Goal: Task Accomplishment & Management: Manage account settings

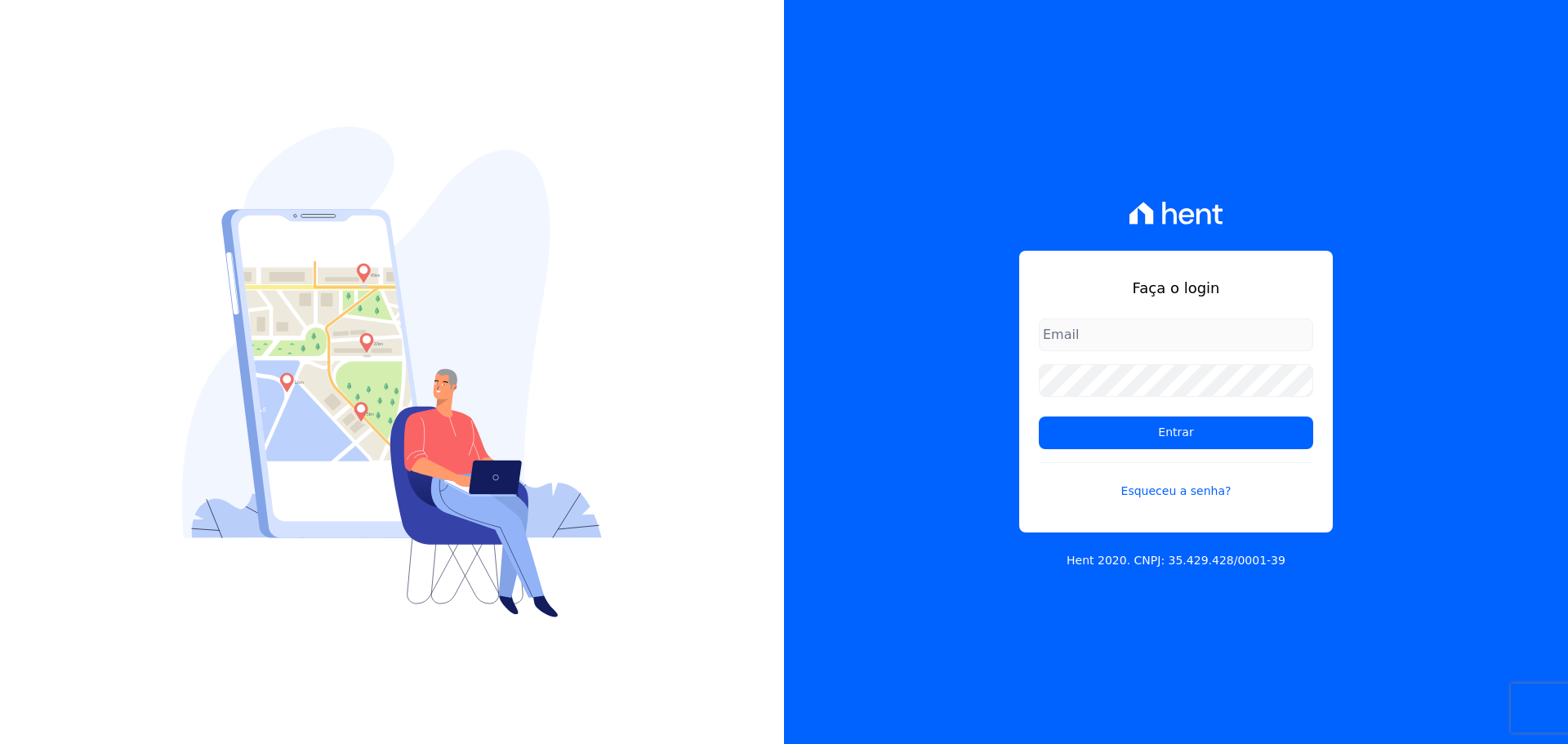
click at [1065, 339] on input "email" at bounding box center [1176, 334] width 274 height 33
type input "[PERSON_NAME][EMAIL_ADDRESS][DOMAIN_NAME]"
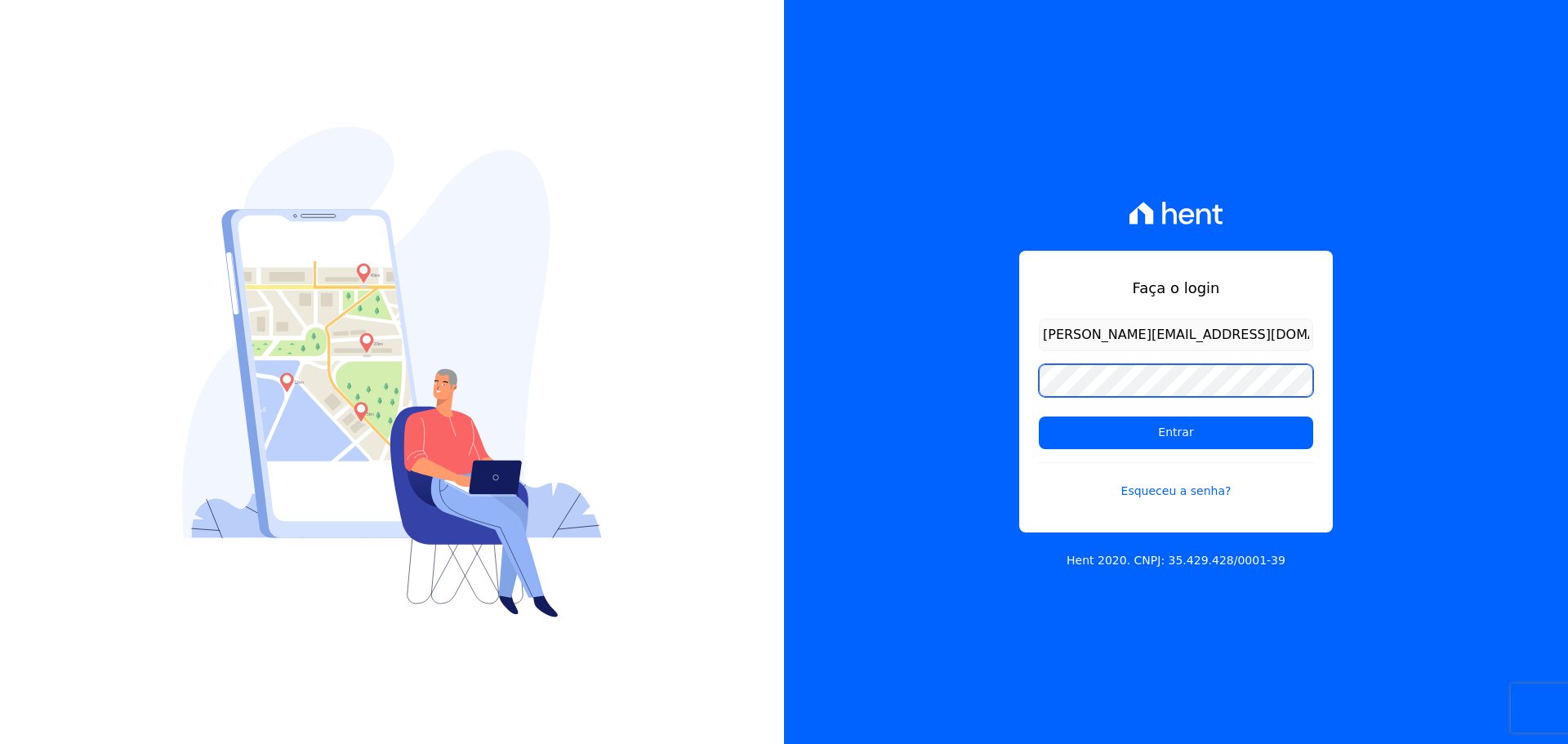
click at [1039, 416] on input "Entrar" at bounding box center [1176, 432] width 274 height 33
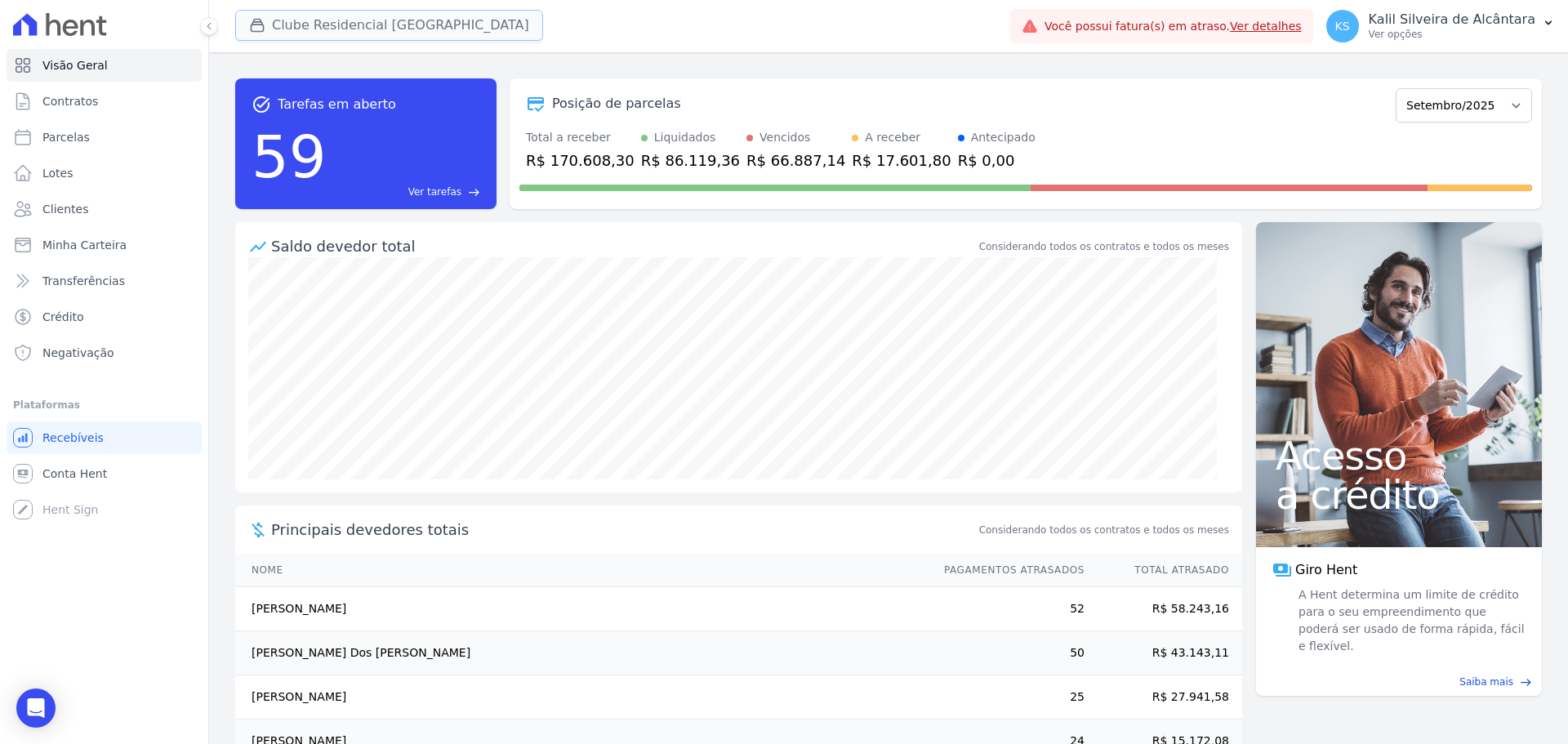
click at [315, 33] on button "Clube Residencial [GEOGRAPHIC_DATA]" at bounding box center [389, 25] width 308 height 31
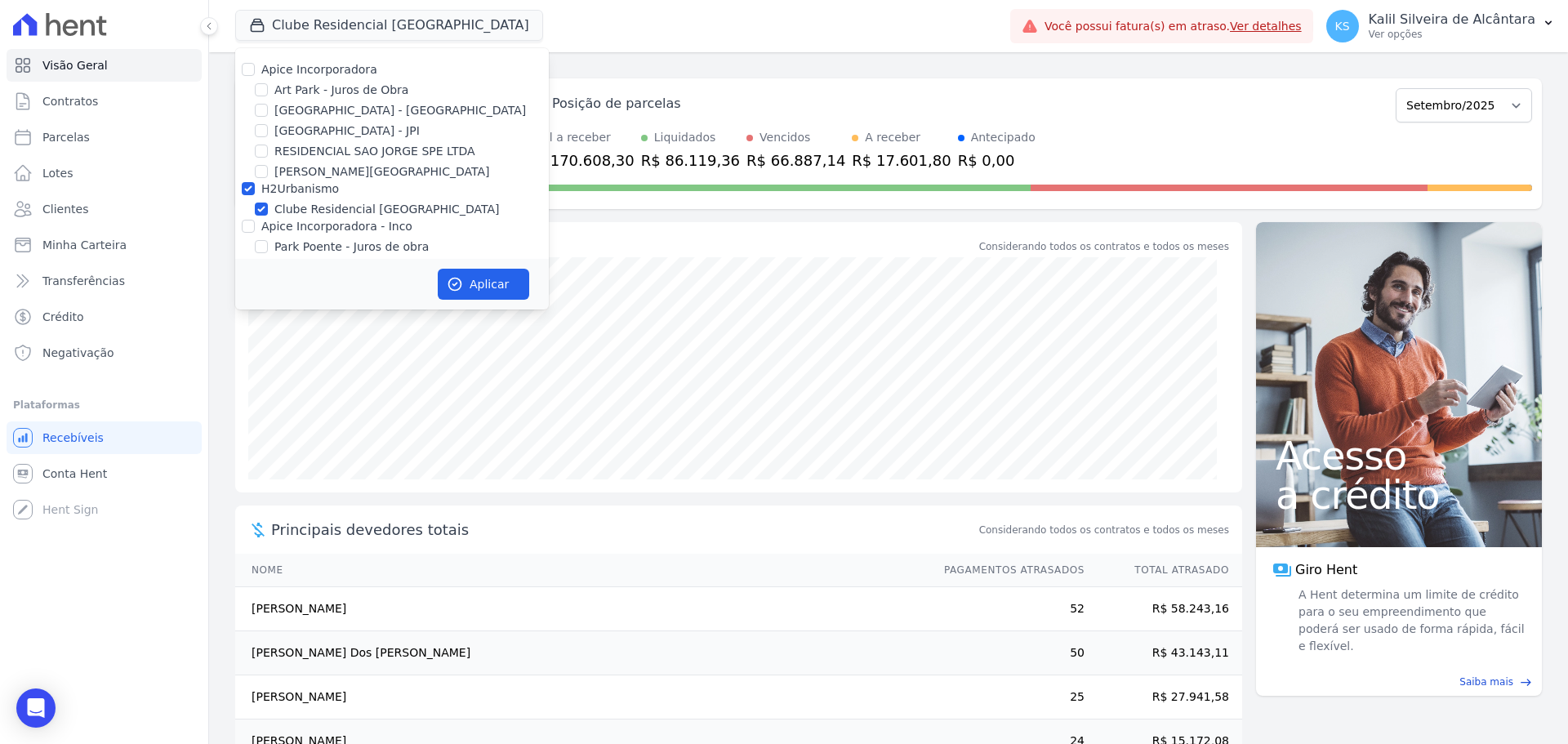
click at [308, 76] on label "Apice Incorporadora" at bounding box center [319, 69] width 116 height 13
click at [255, 76] on input "Apice Incorporadora" at bounding box center [248, 69] width 13 height 13
checkbox input "true"
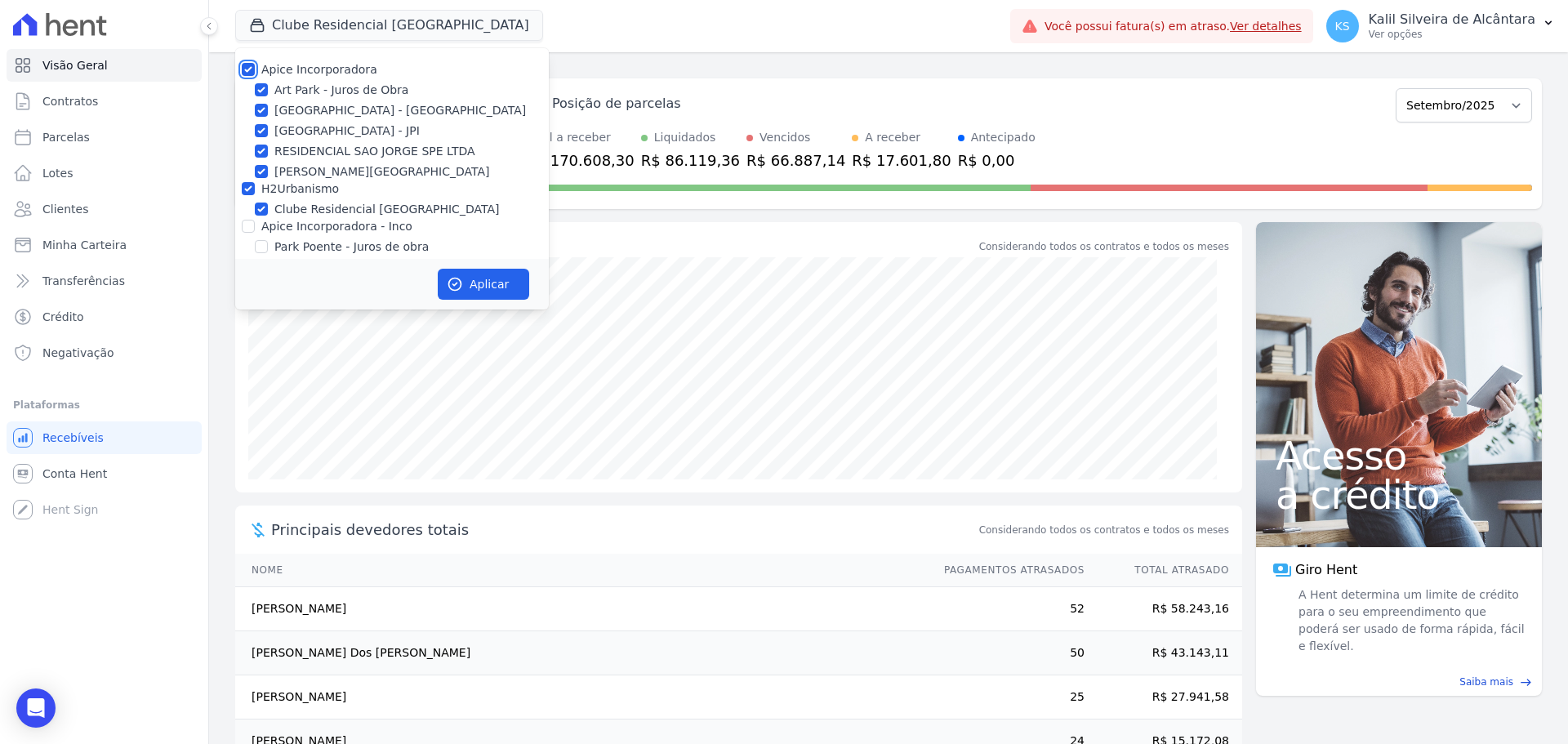
checkbox input "true"
click at [282, 73] on label "Apice Incorporadora" at bounding box center [319, 69] width 116 height 13
click at [255, 73] on input "Apice Incorporadora" at bounding box center [248, 69] width 13 height 13
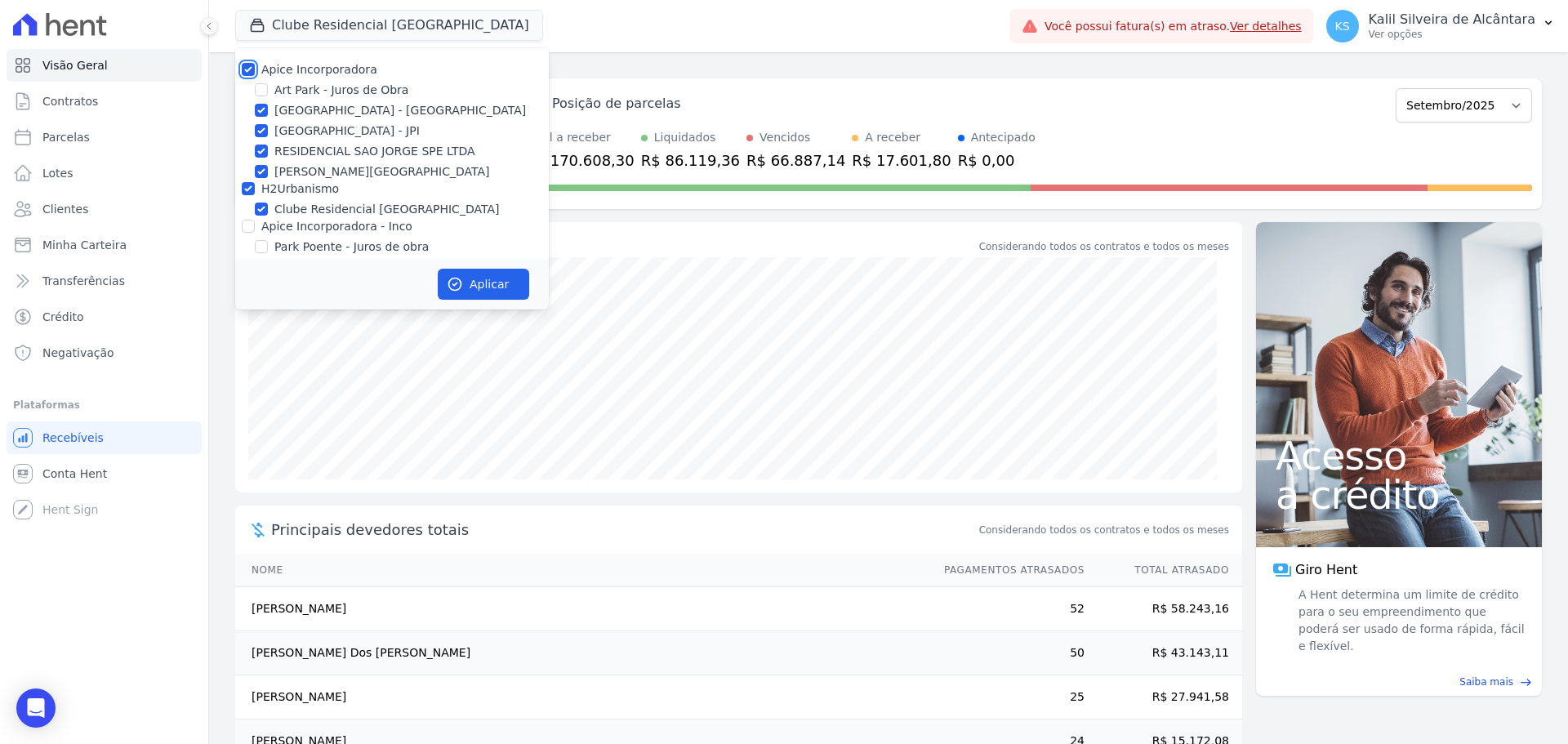
checkbox input "false"
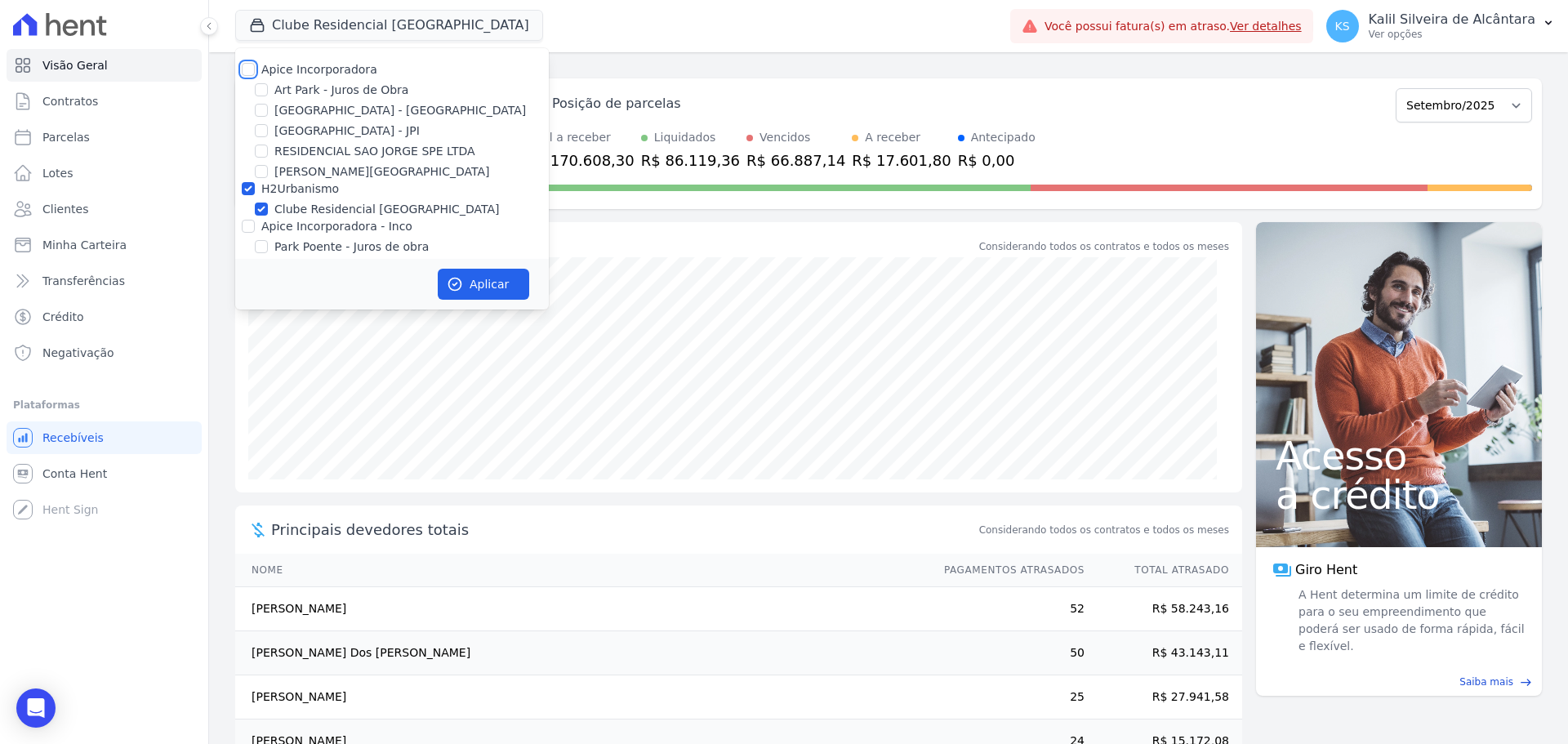
checkbox input "false"
click at [289, 96] on label "Art Park - Juros de Obra" at bounding box center [341, 90] width 134 height 17
click at [268, 96] on input "Art Park - Juros de Obra" at bounding box center [261, 89] width 13 height 13
checkbox input "true"
click at [279, 106] on label "Arty Park - Gravatai" at bounding box center [399, 110] width 251 height 17
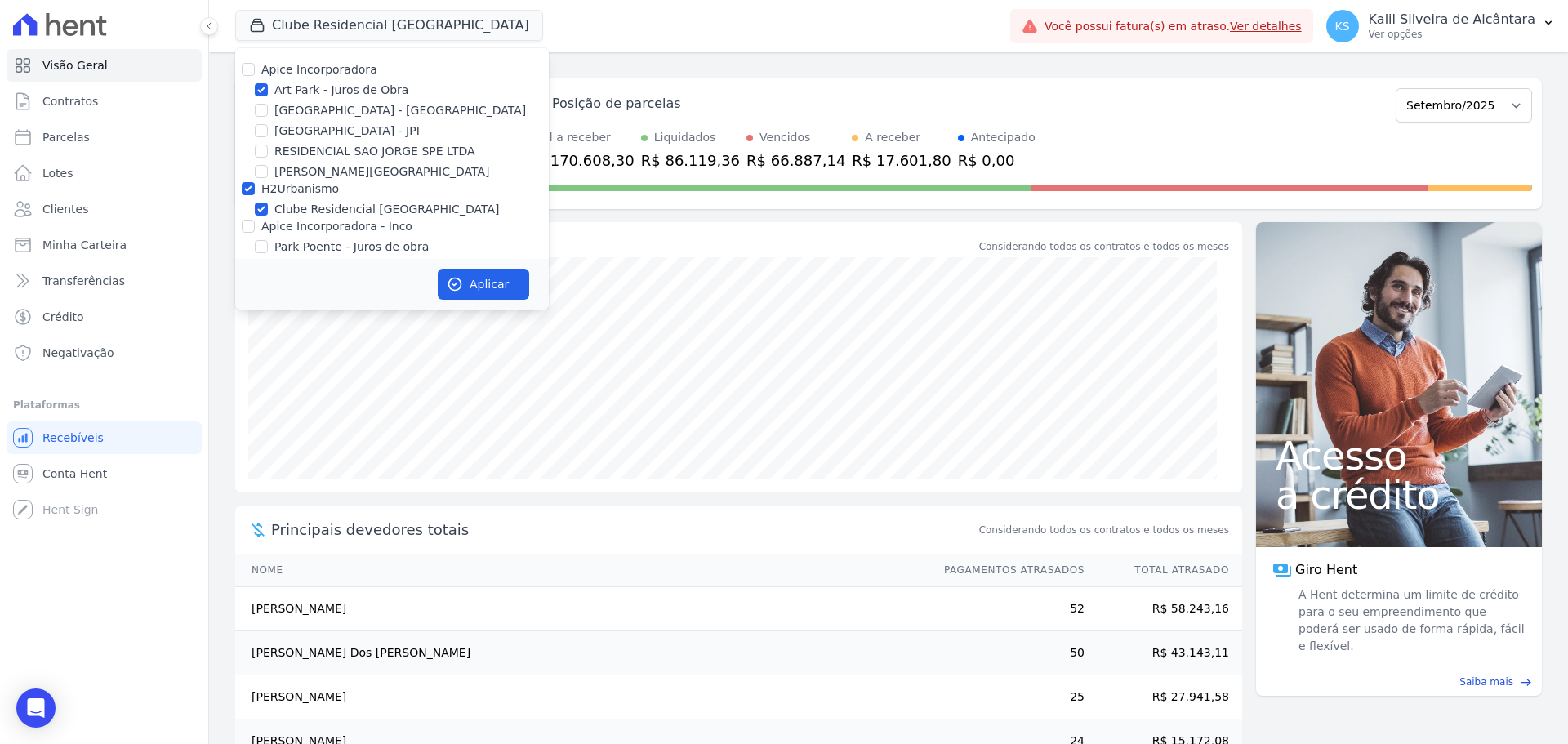
click at [268, 106] on input "Arty Park - Gravatai" at bounding box center [261, 110] width 13 height 13
checkbox input "true"
click at [284, 125] on label "Arty Park - JPI" at bounding box center [347, 130] width 146 height 17
click at [268, 125] on input "Arty Park - JPI" at bounding box center [261, 130] width 13 height 13
checkbox input "true"
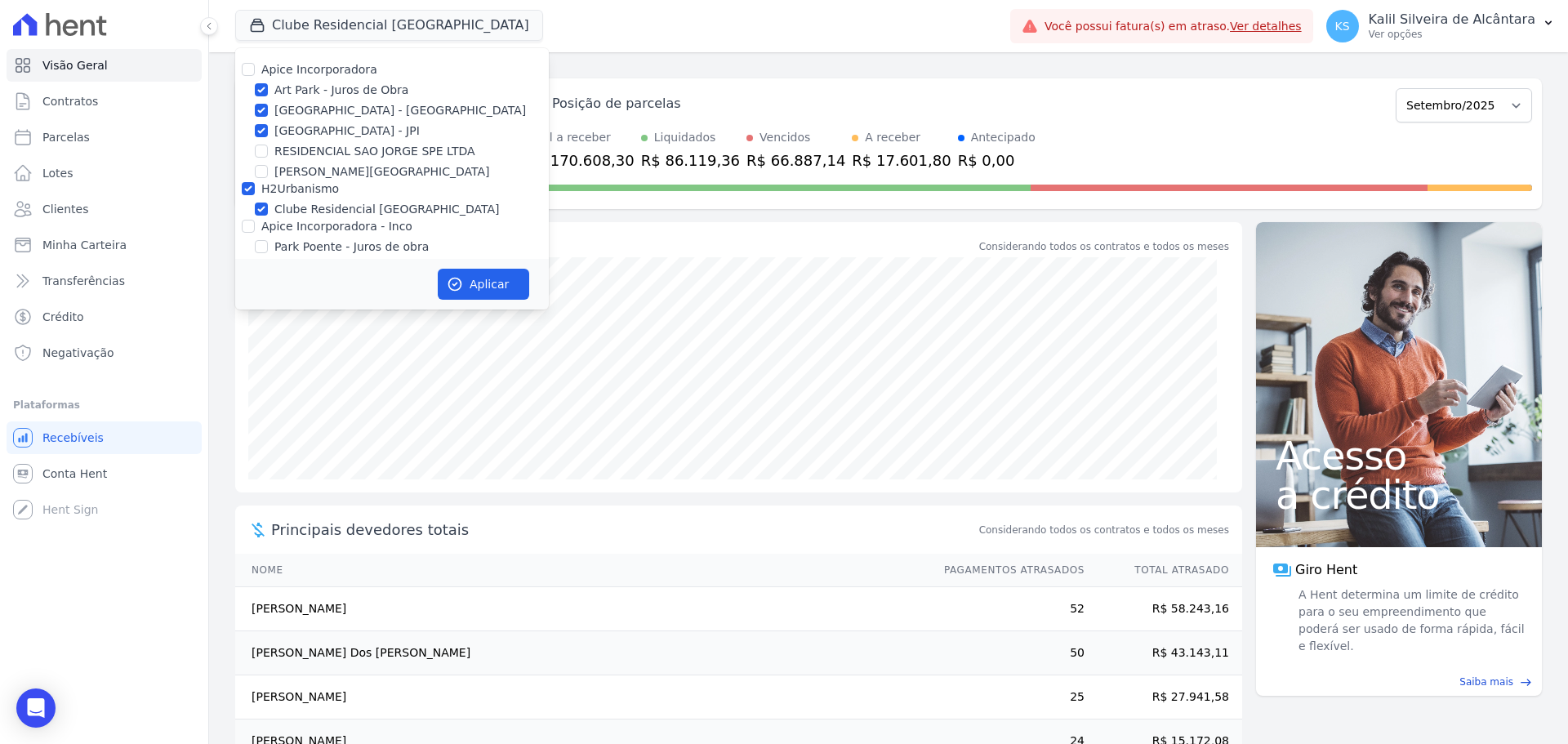
click at [295, 197] on div "H2Urbanismo" at bounding box center [300, 189] width 78 height 17
click at [299, 193] on label "H2Urbanismo" at bounding box center [300, 189] width 78 height 13
click at [255, 193] on input "H2Urbanismo" at bounding box center [248, 189] width 13 height 13
checkbox input "false"
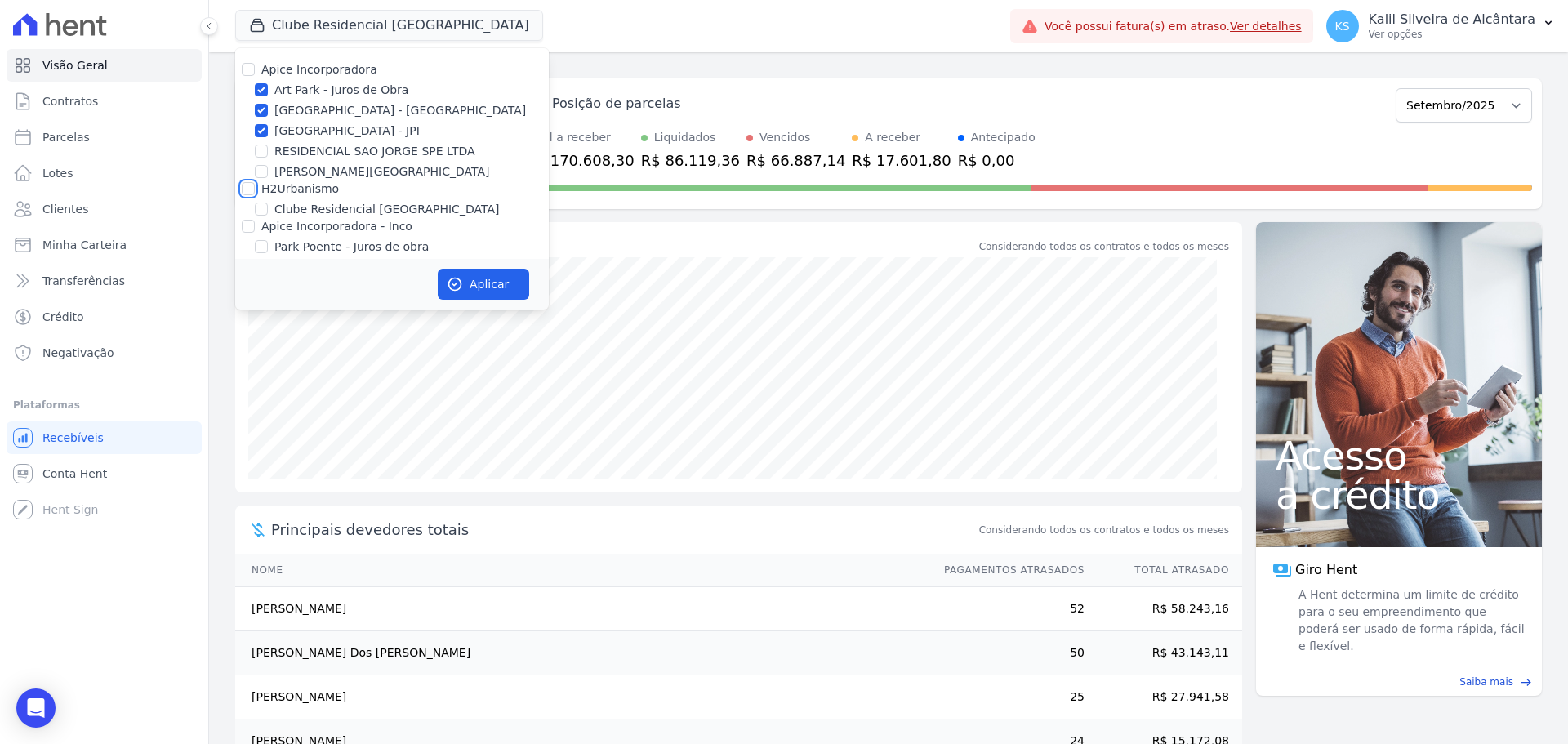
scroll to position [50, 0]
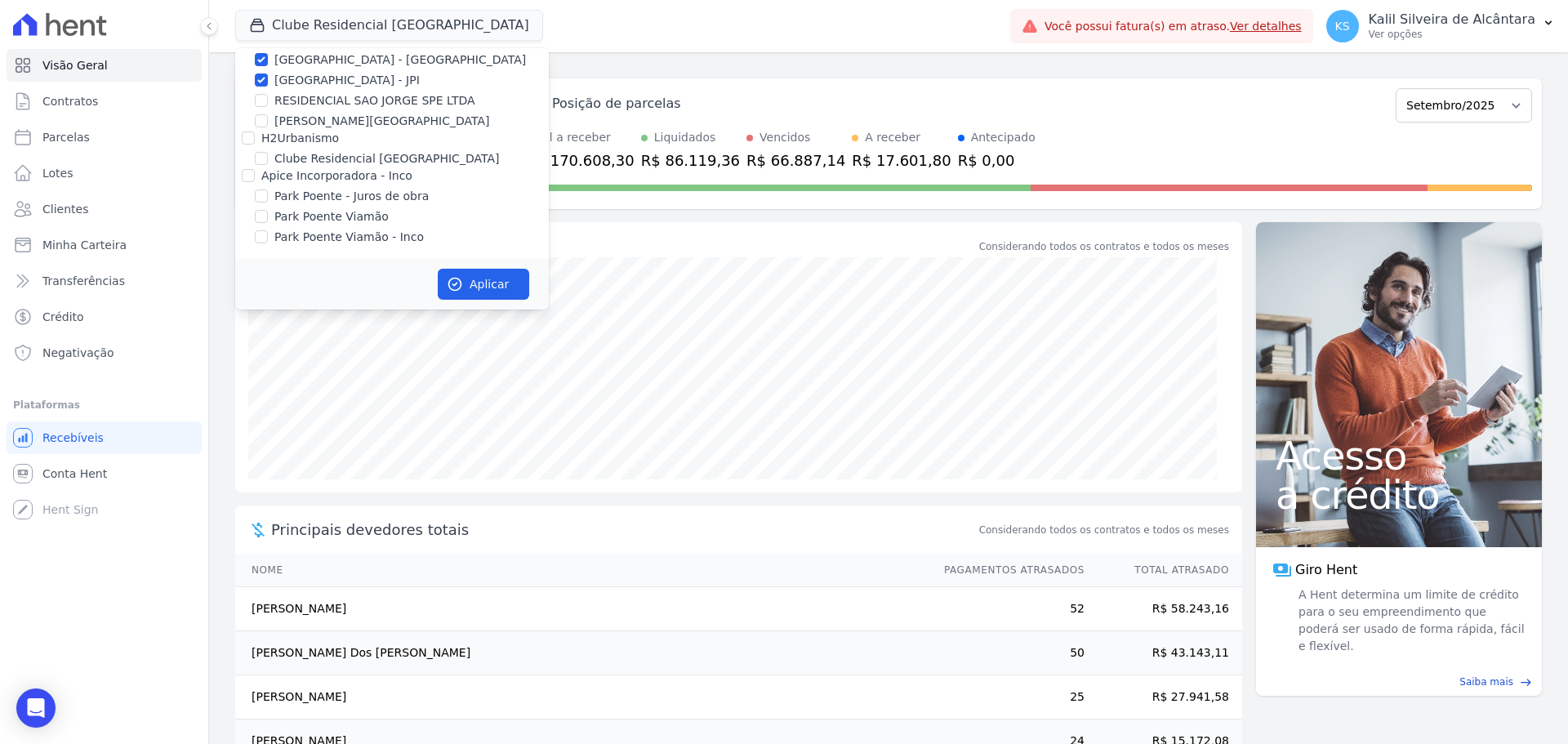
click at [330, 196] on label "Park Poente - Juros de obra" at bounding box center [351, 196] width 154 height 17
click at [268, 196] on input "Park Poente - Juros de obra" at bounding box center [261, 196] width 13 height 13
checkbox input "true"
click at [331, 217] on label "Park Poente Viamão" at bounding box center [332, 216] width 115 height 17
click at [268, 217] on input "Park Poente Viamão" at bounding box center [261, 216] width 13 height 13
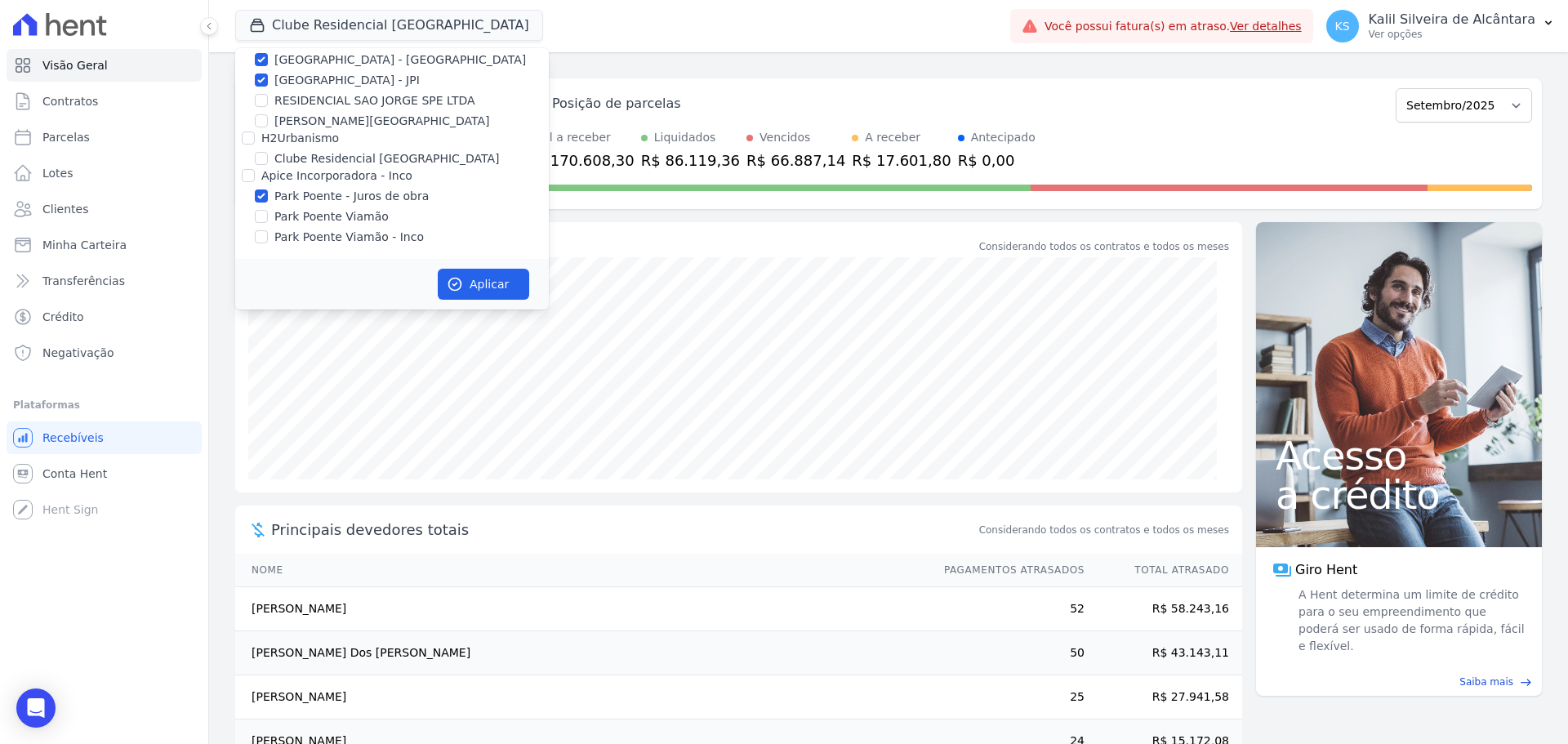
checkbox input "true"
drag, startPoint x: 347, startPoint y: 237, endPoint x: 413, endPoint y: 254, distance: 68.2
click at [353, 238] on label "Park Poente Viamão - Inco" at bounding box center [348, 236] width 149 height 17
click at [376, 239] on label "Park Poente Viamão - Inco" at bounding box center [348, 236] width 149 height 17
click at [268, 239] on input "Park Poente Viamão - Inco" at bounding box center [261, 236] width 13 height 13
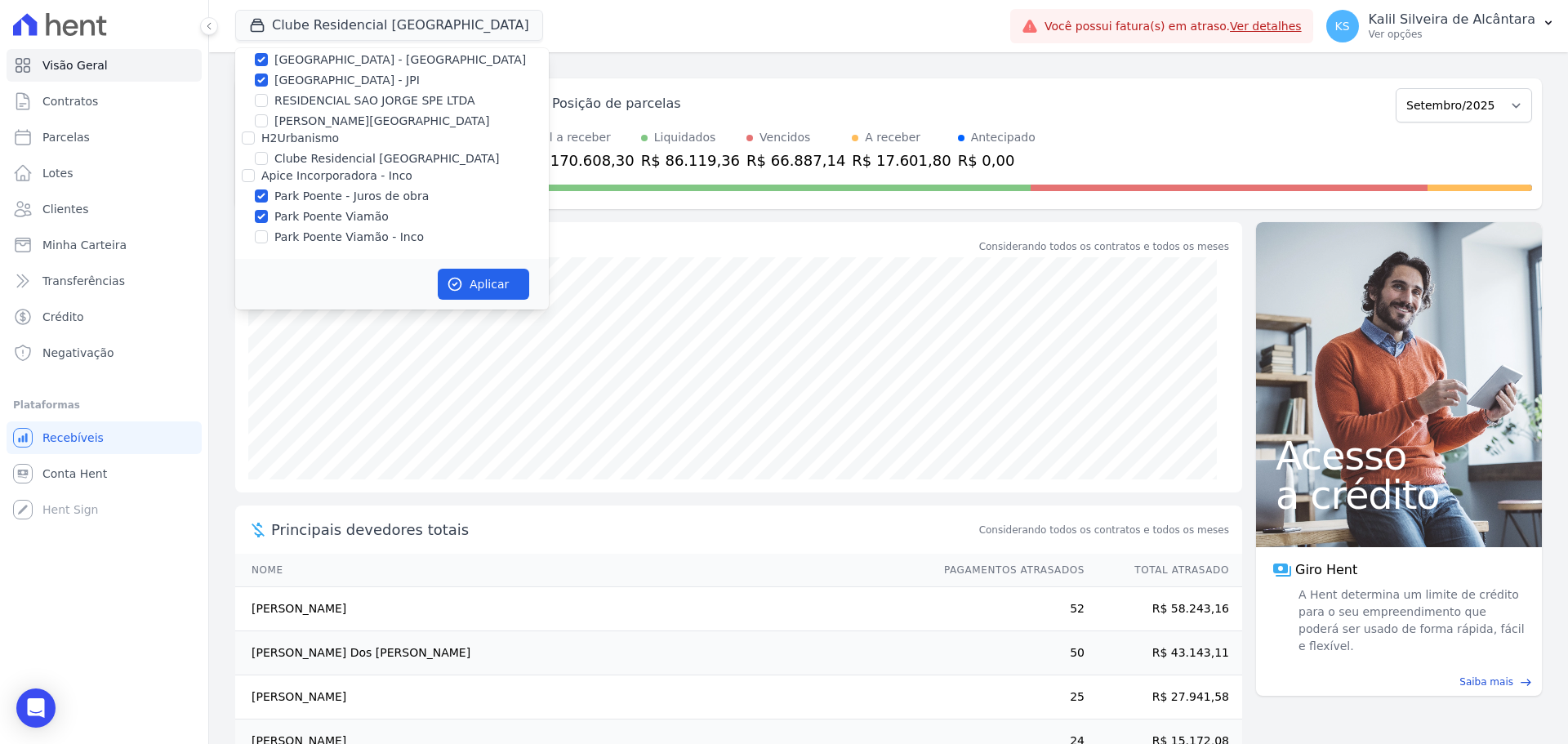
checkbox input "true"
click at [460, 276] on button "Aplicar" at bounding box center [483, 284] width 92 height 31
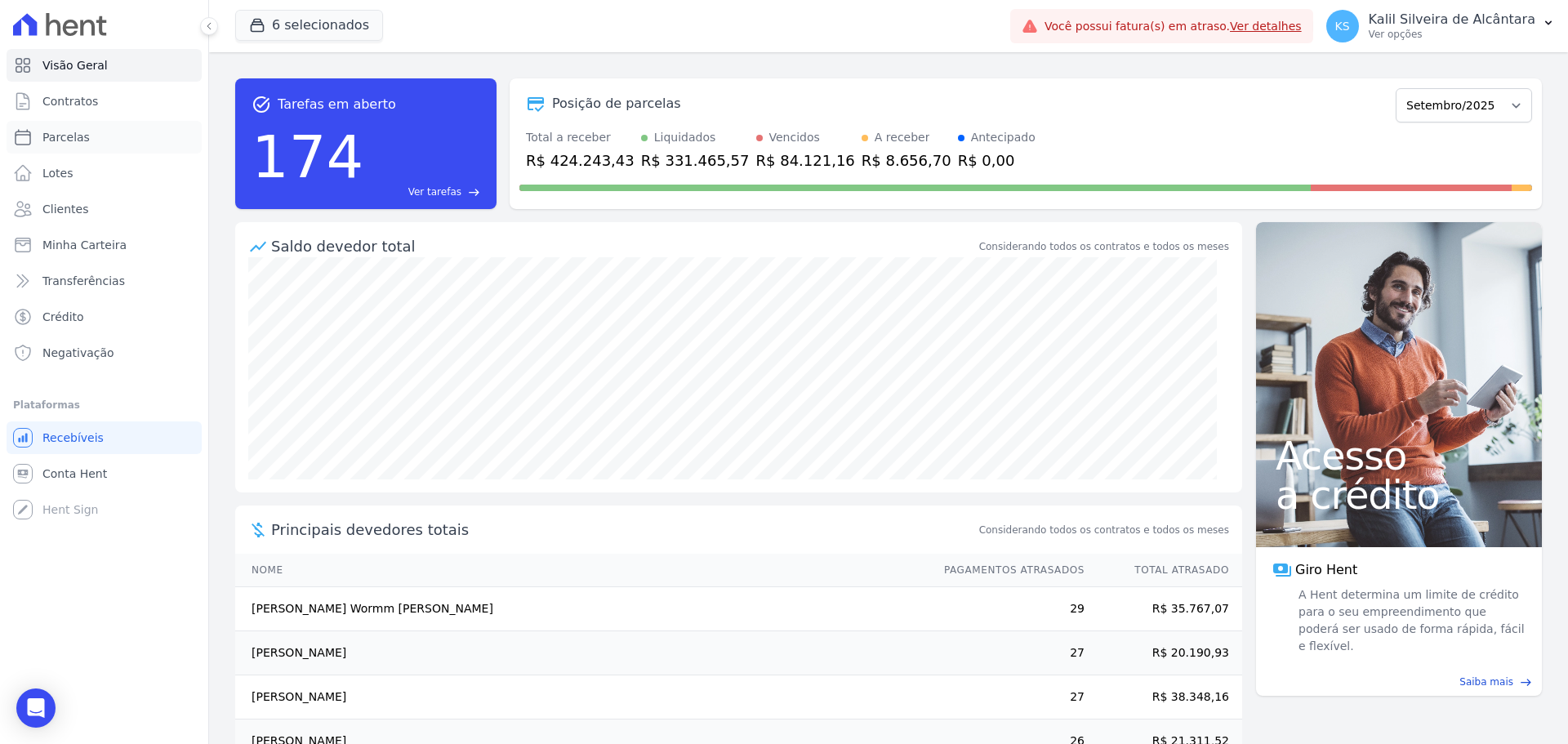
click at [129, 136] on link "Parcelas" at bounding box center [103, 137] width 195 height 33
select select
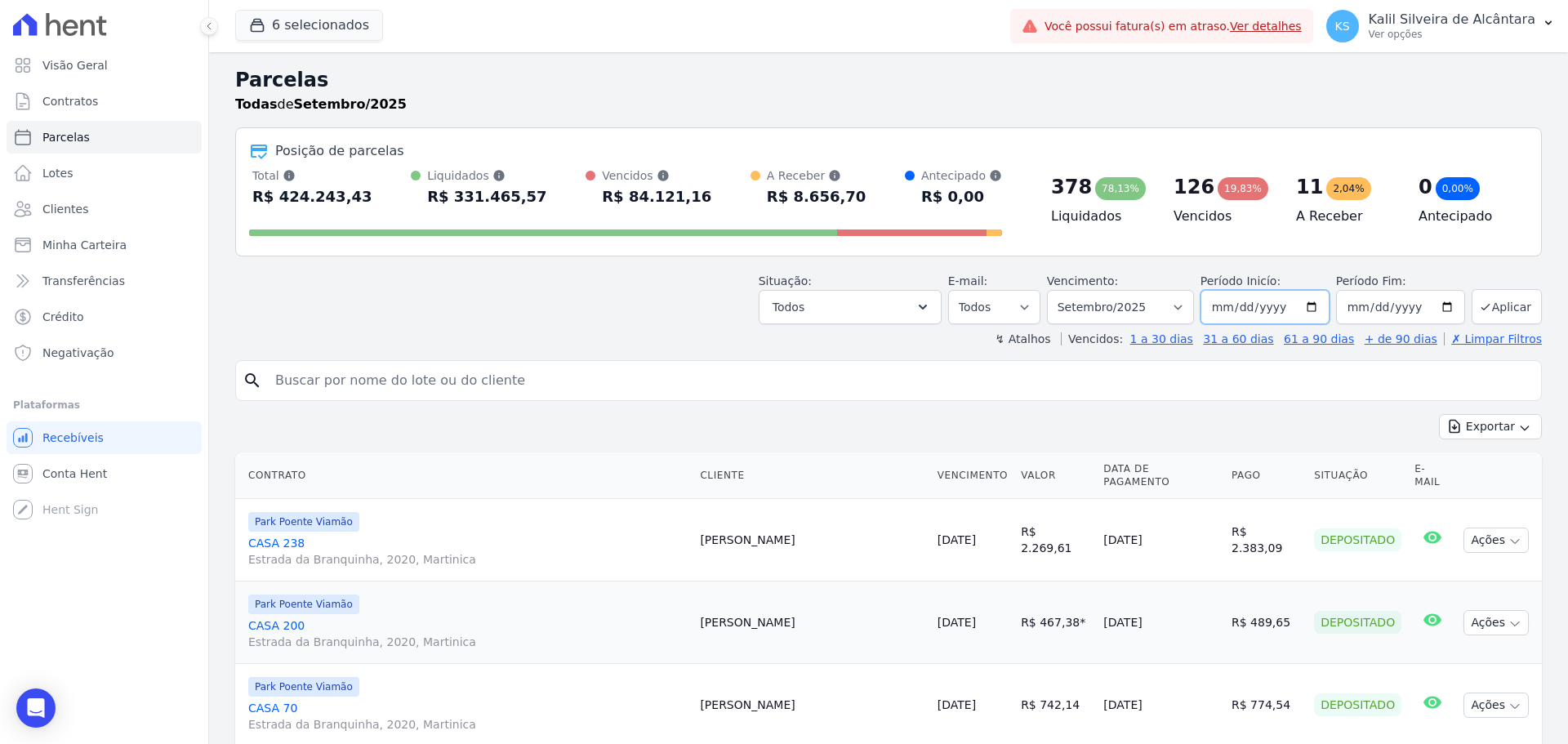
click at [1313, 305] on input "2025-09-01" at bounding box center [1265, 307] width 129 height 34
type input "2023-01-01"
click at [1435, 307] on input "2025-09-30" at bounding box center [1400, 307] width 129 height 34
type input "2025-12-31"
click at [1490, 314] on button "Aplicar" at bounding box center [1507, 307] width 71 height 35
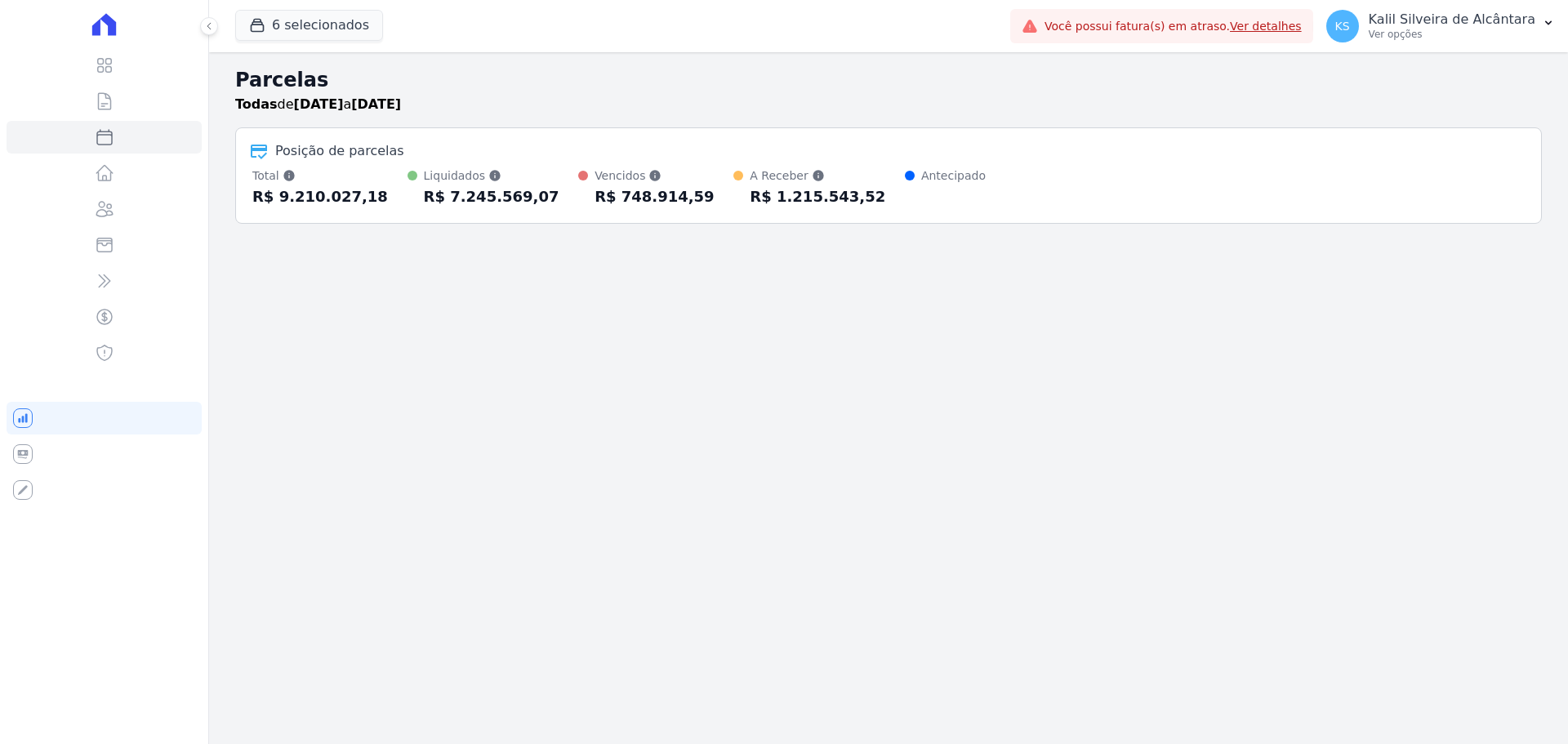
select select
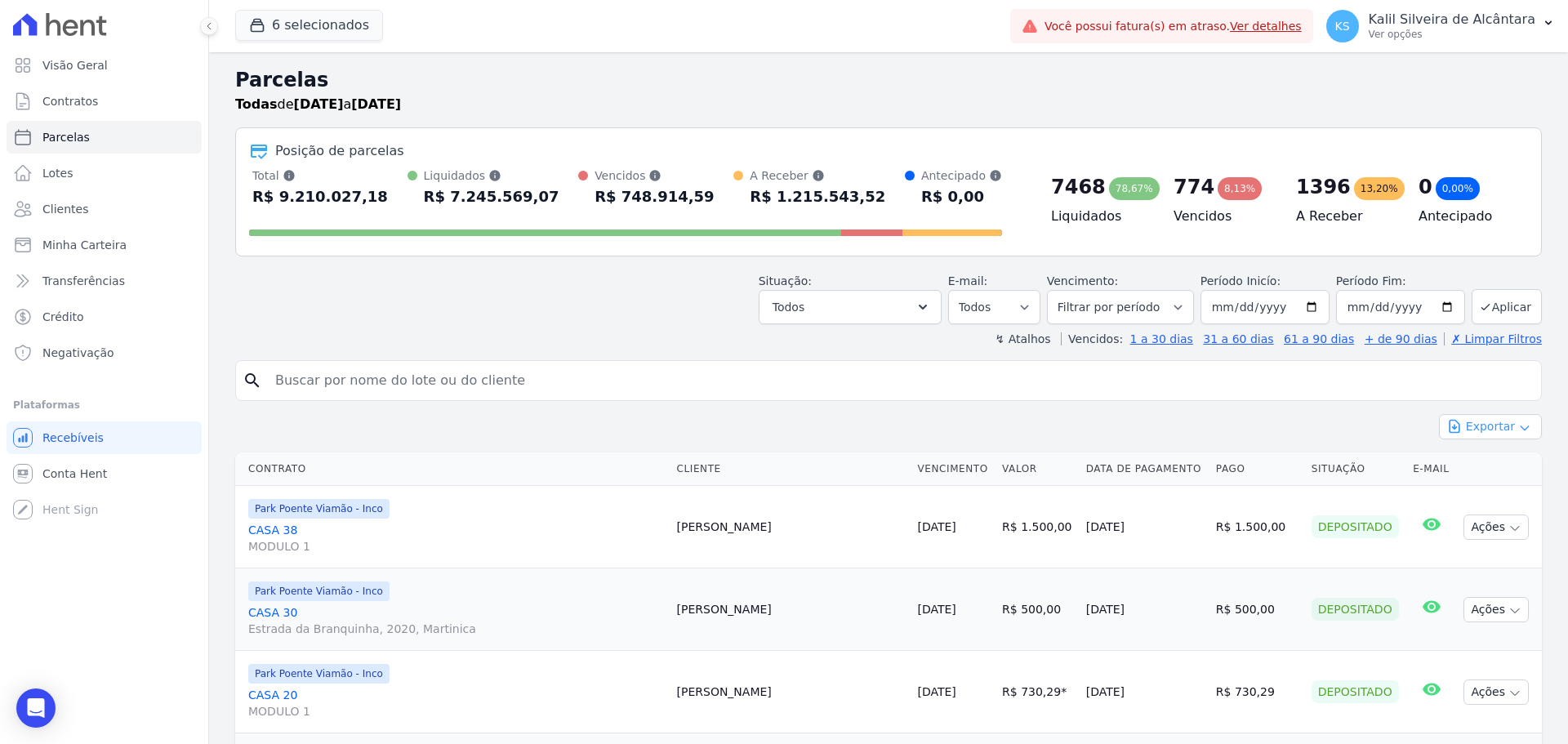
click at [1481, 423] on button "Exportar" at bounding box center [1490, 427] width 103 height 26
click at [1499, 495] on span "Exportar CSV" at bounding box center [1489, 493] width 86 height 17
click at [85, 206] on link "Clientes" at bounding box center [103, 209] width 195 height 33
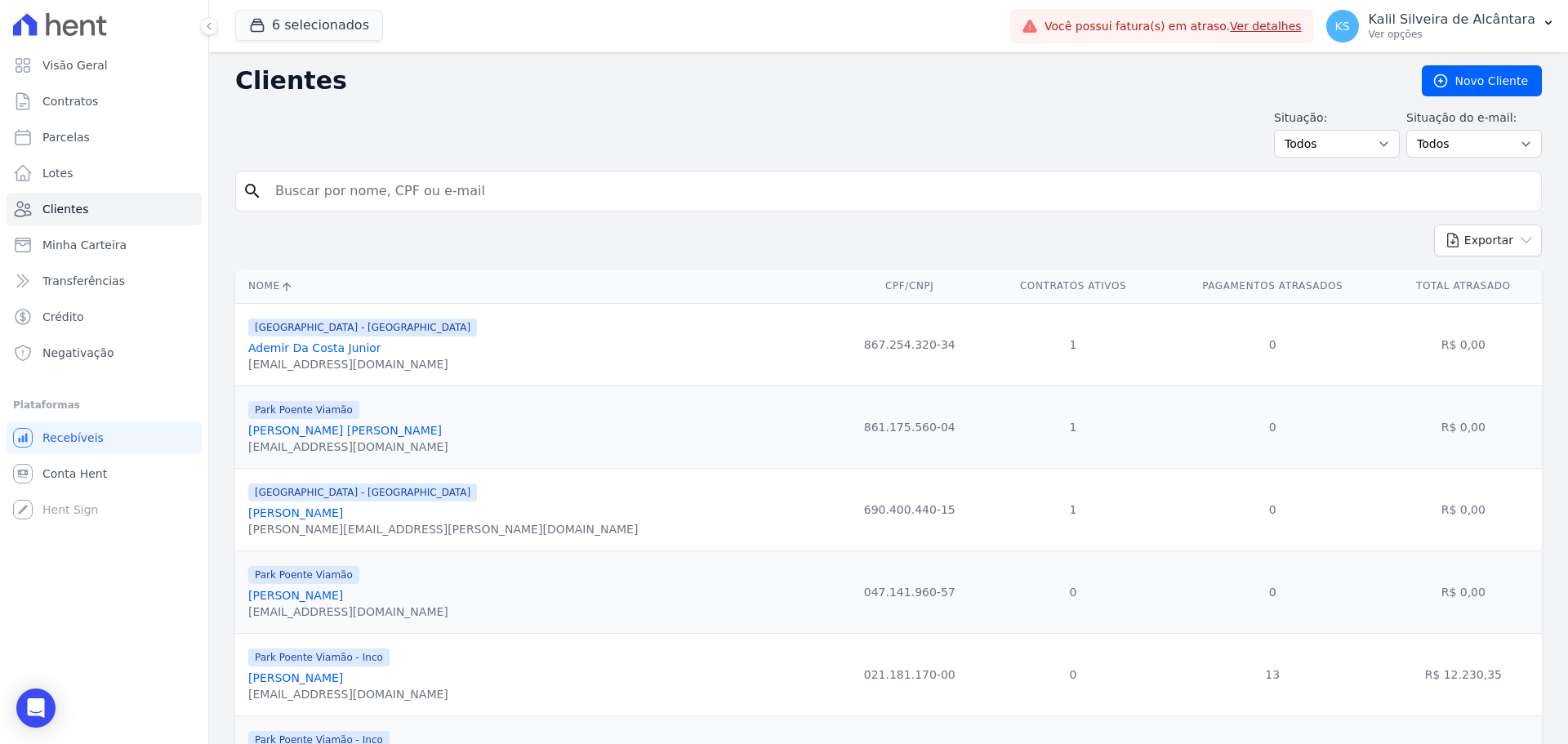
click at [429, 199] on input "search" at bounding box center [900, 190] width 1269 height 33
type input "amanda"
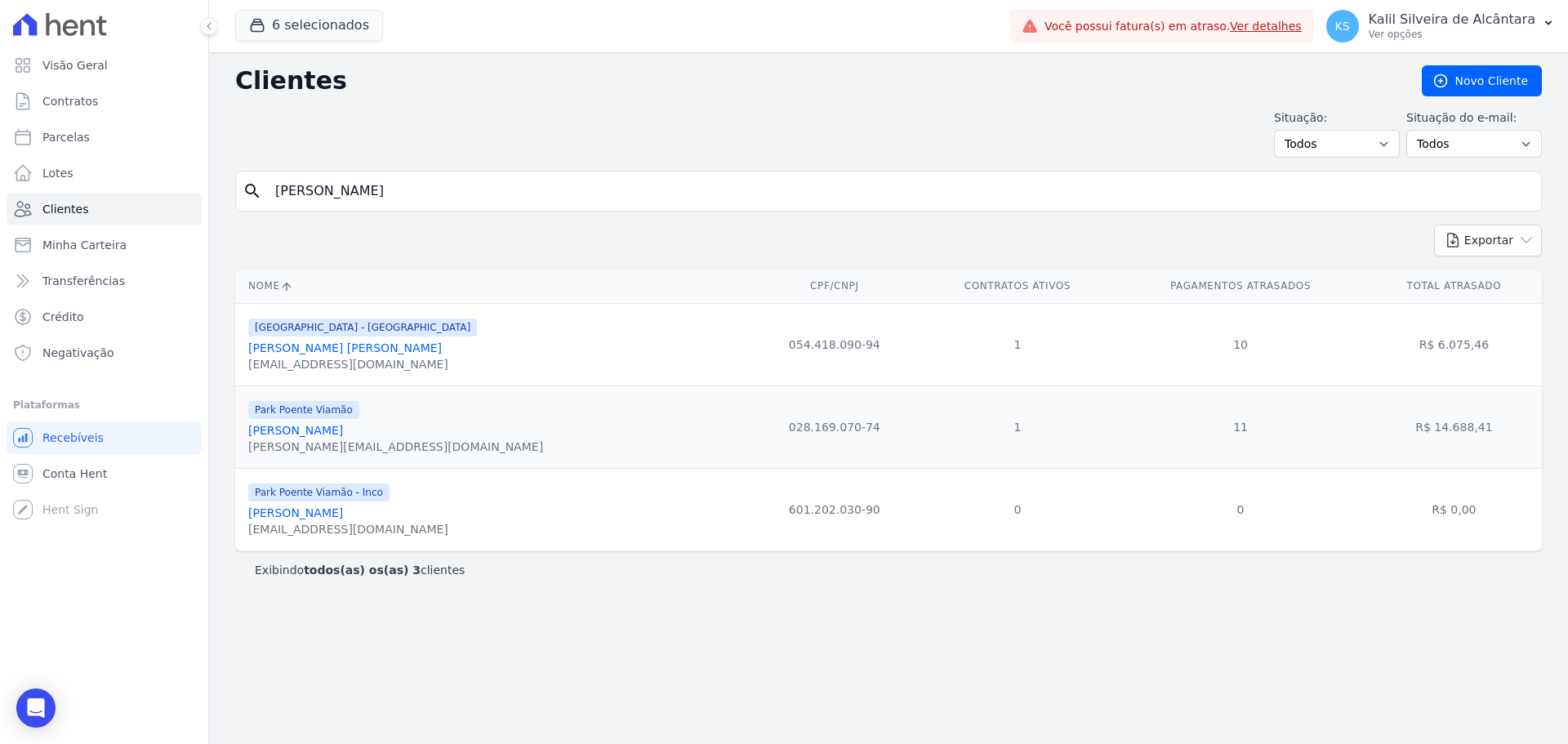
click at [343, 429] on link "Amanda Soares Moreira" at bounding box center [295, 430] width 94 height 13
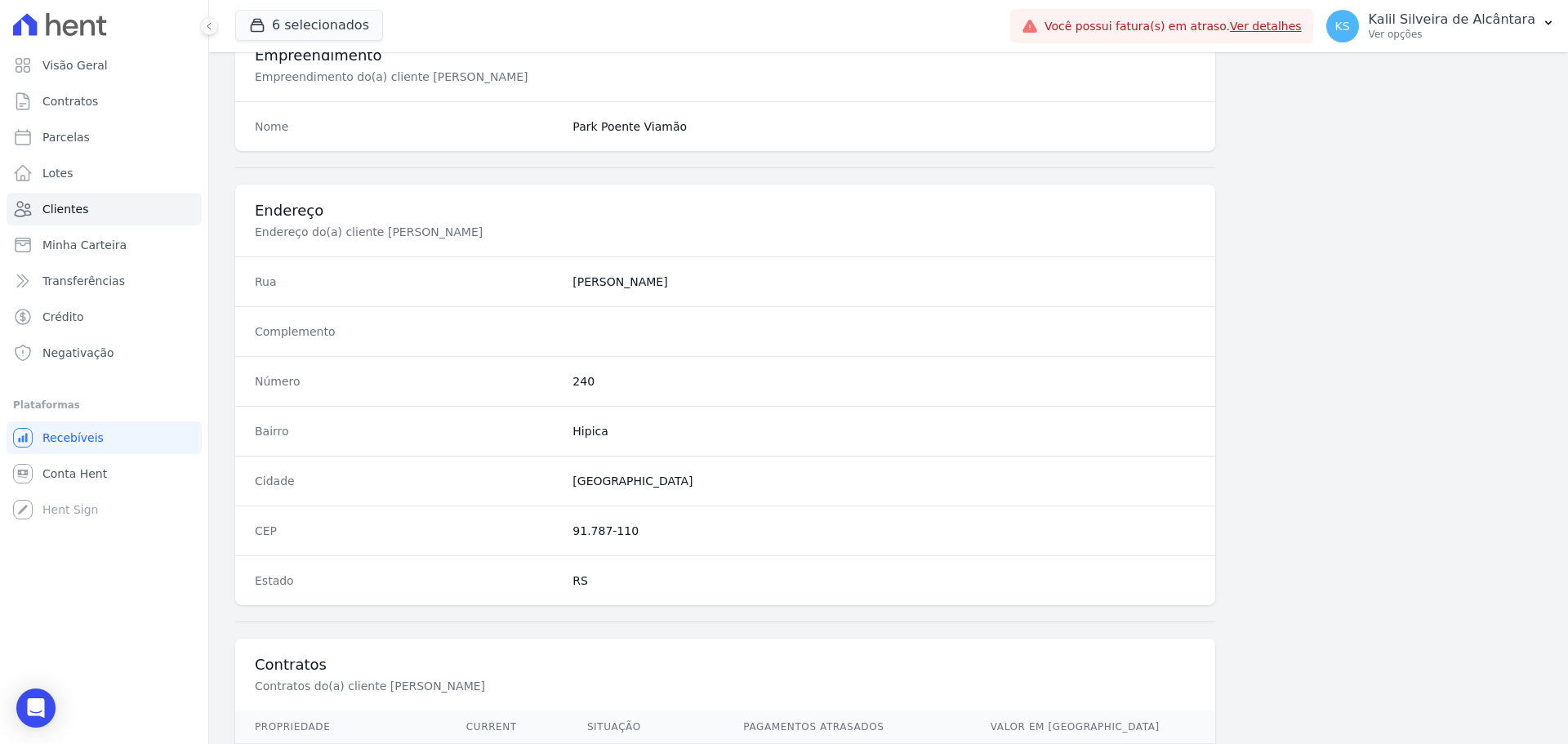
scroll to position [784, 0]
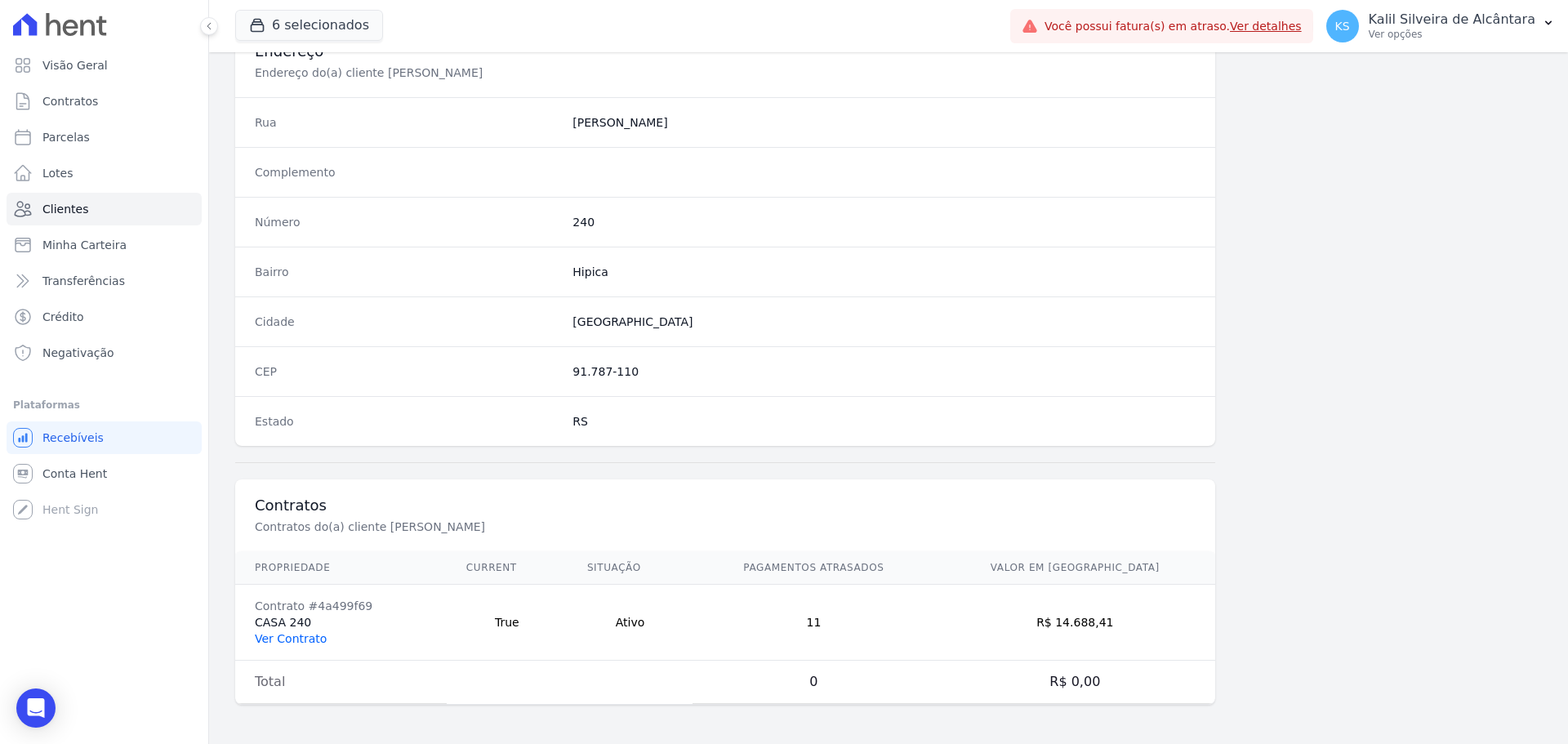
click at [305, 642] on link "Ver Contrato" at bounding box center [290, 638] width 71 height 13
